Goal: Complete application form

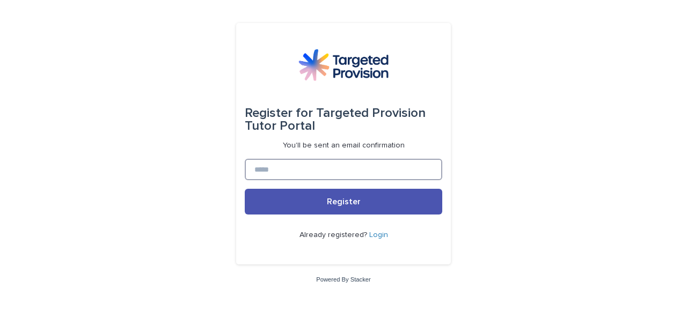
click at [285, 171] on input at bounding box center [344, 169] width 198 height 21
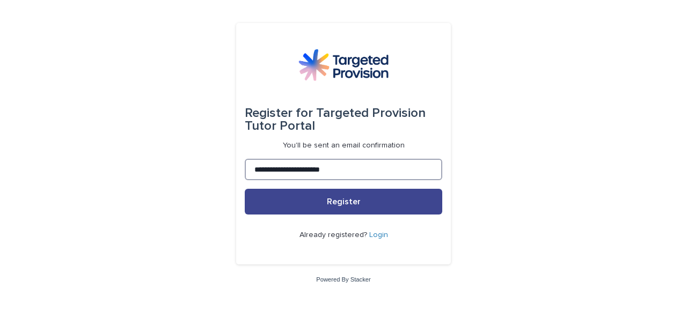
type input "**********"
click at [342, 199] on span "Register" at bounding box center [344, 202] width 34 height 9
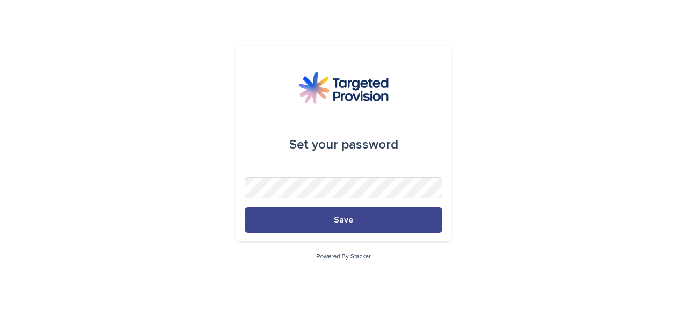
click at [341, 222] on span "Save" at bounding box center [343, 220] width 19 height 9
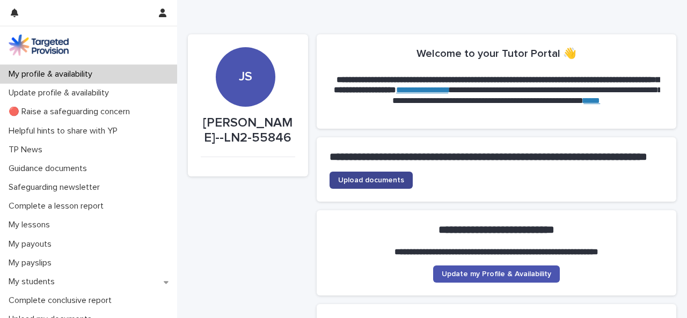
click at [361, 184] on span "Upload documents" at bounding box center [371, 181] width 66 height 8
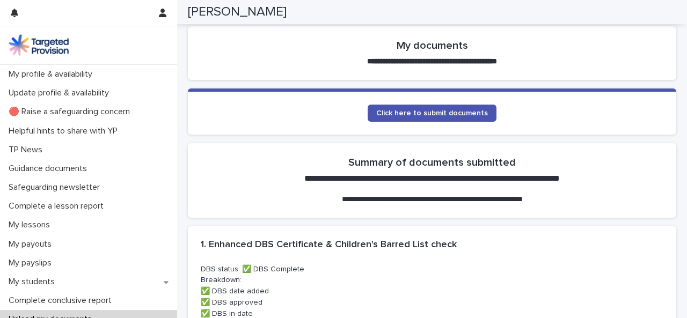
scroll to position [156, 0]
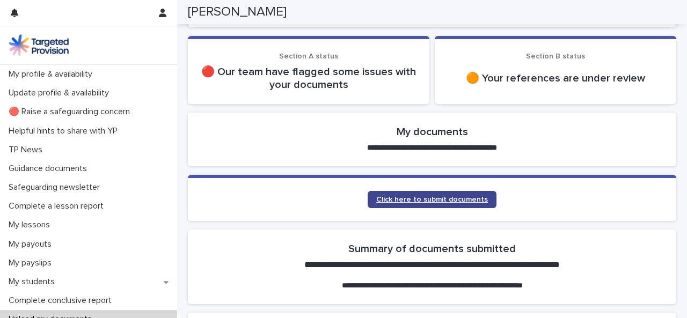
click at [445, 197] on span "Click here to submit documents" at bounding box center [432, 200] width 112 height 8
